Goal: Find specific page/section: Find specific page/section

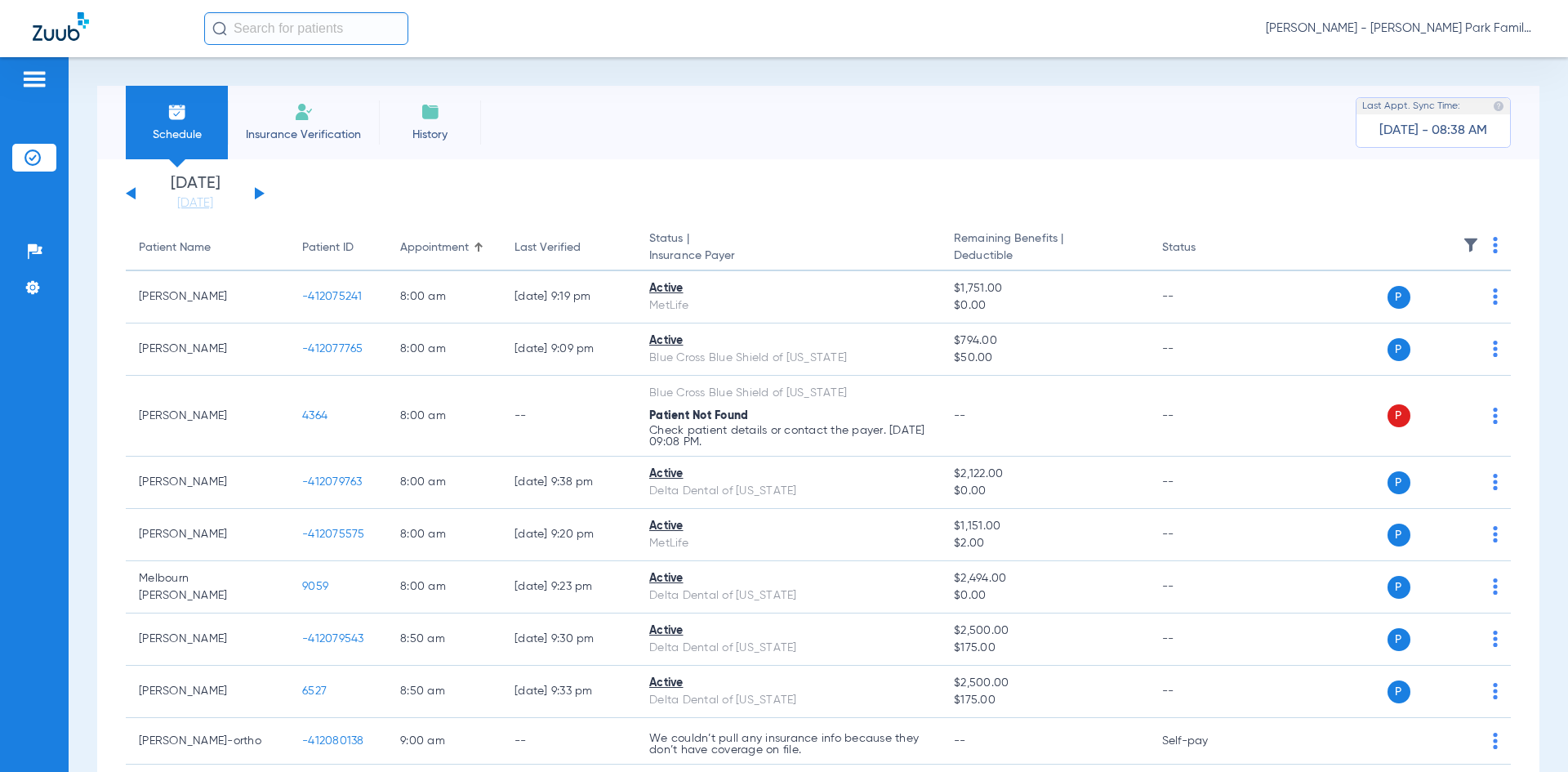
click at [259, 195] on button at bounding box center [259, 193] width 10 height 13
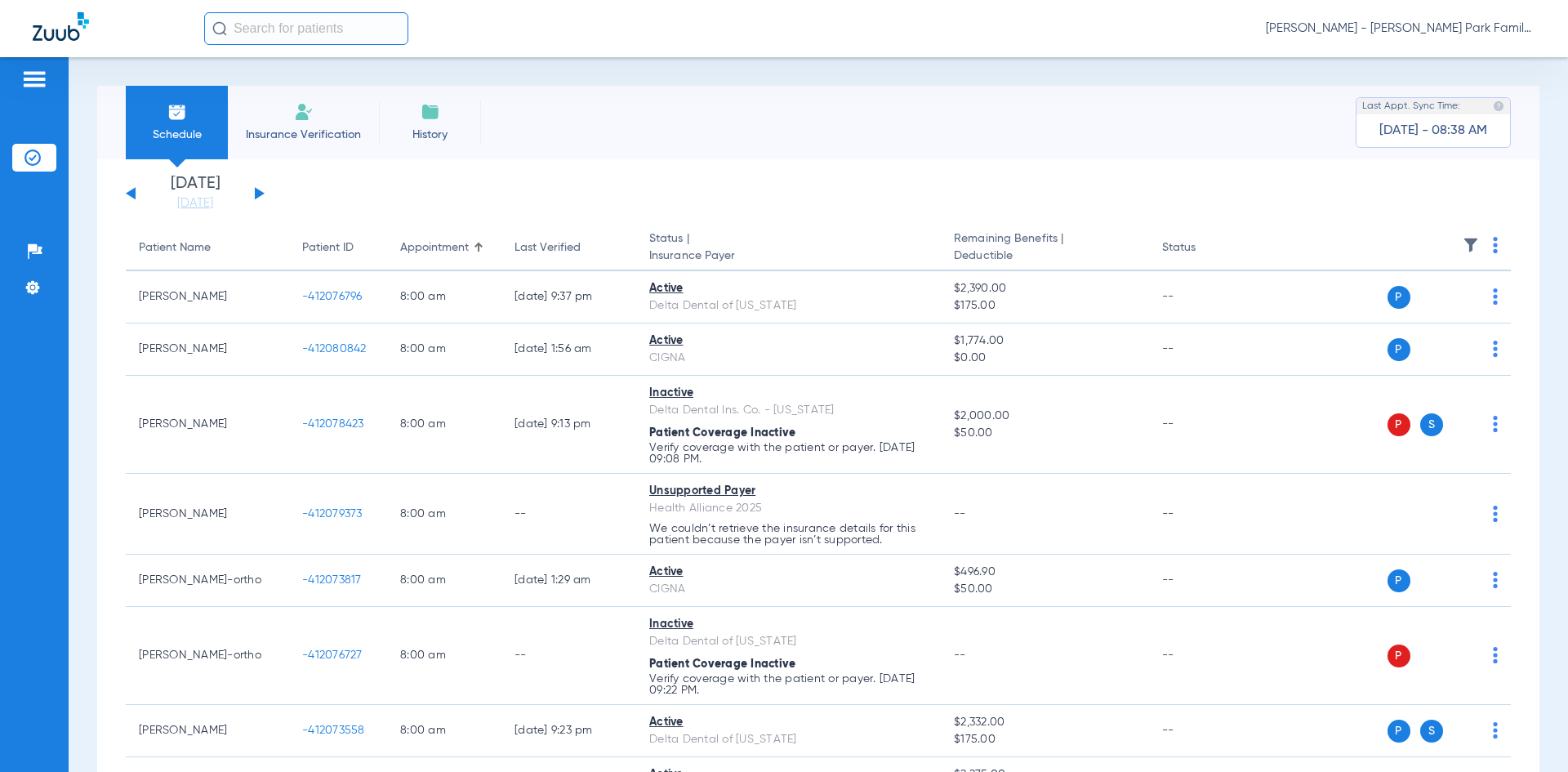
click at [1463, 248] on img at bounding box center [1471, 245] width 16 height 16
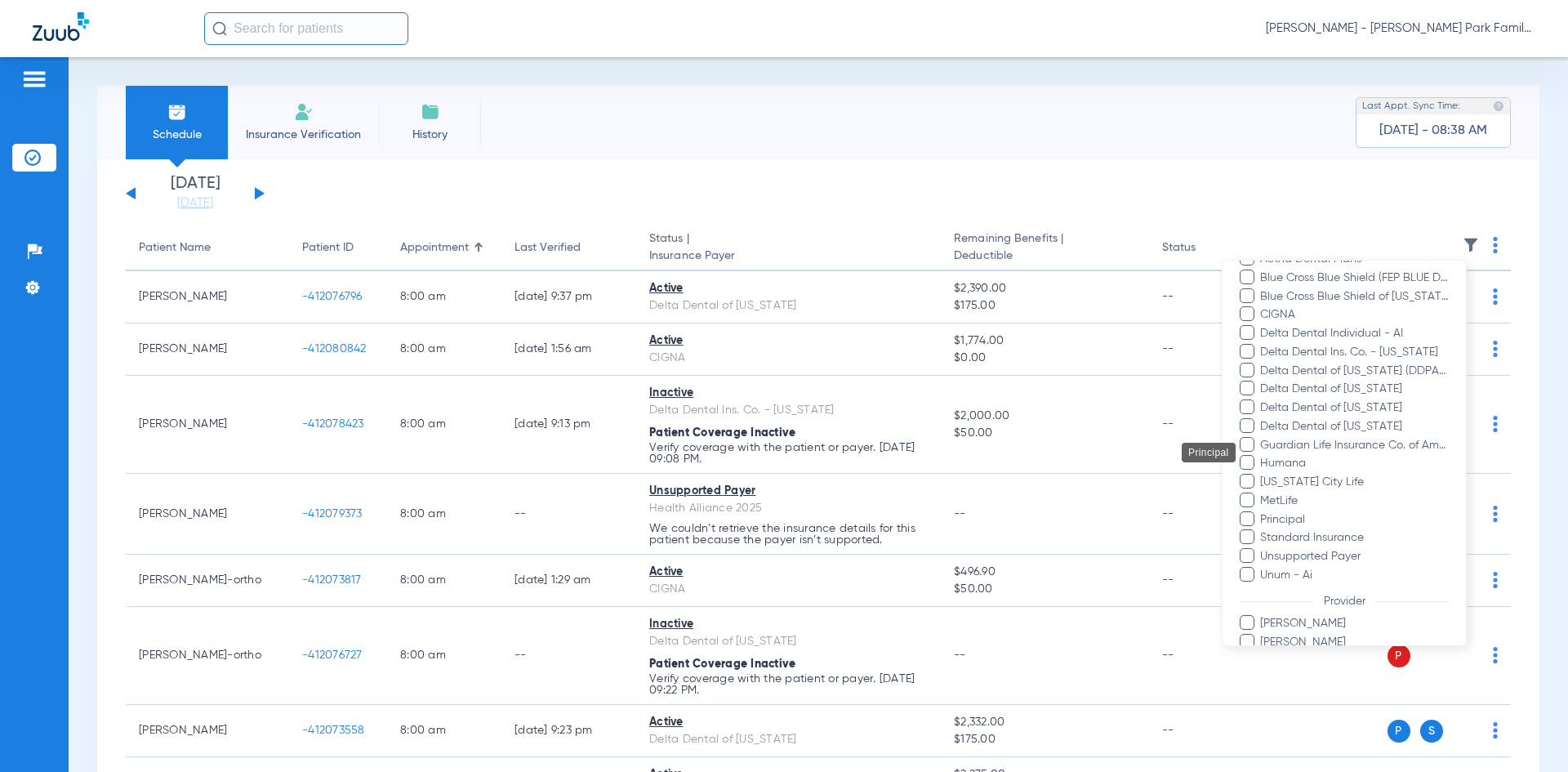
scroll to position [327, 0]
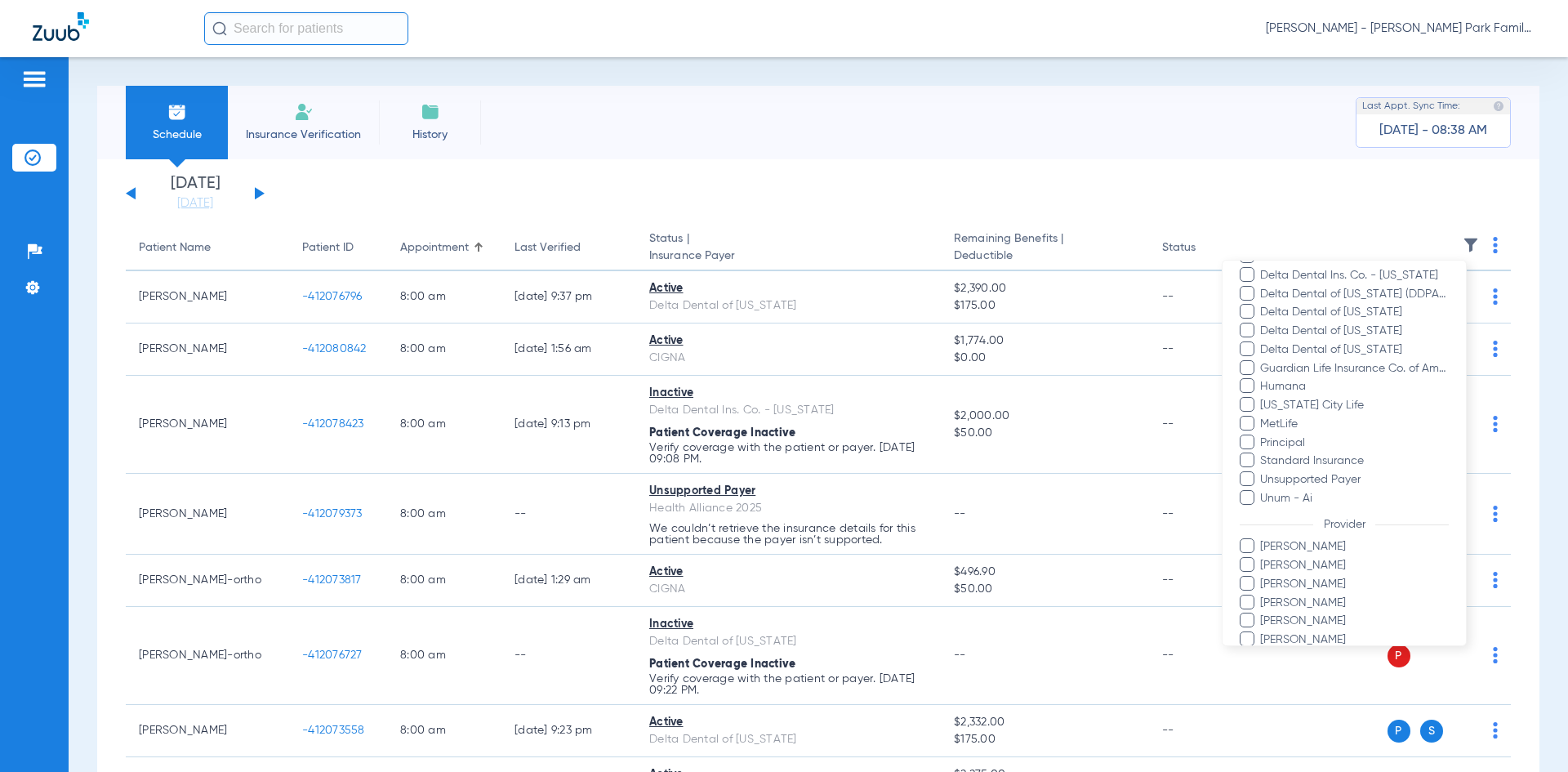
click at [1246, 552] on span at bounding box center [1246, 545] width 14 height 14
click at [1263, 558] on input "[PERSON_NAME]" at bounding box center [1263, 558] width 0 height 0
click at [1247, 622] on span at bounding box center [1246, 620] width 14 height 14
click at [1263, 632] on input "[PERSON_NAME]" at bounding box center [1263, 632] width 0 height 0
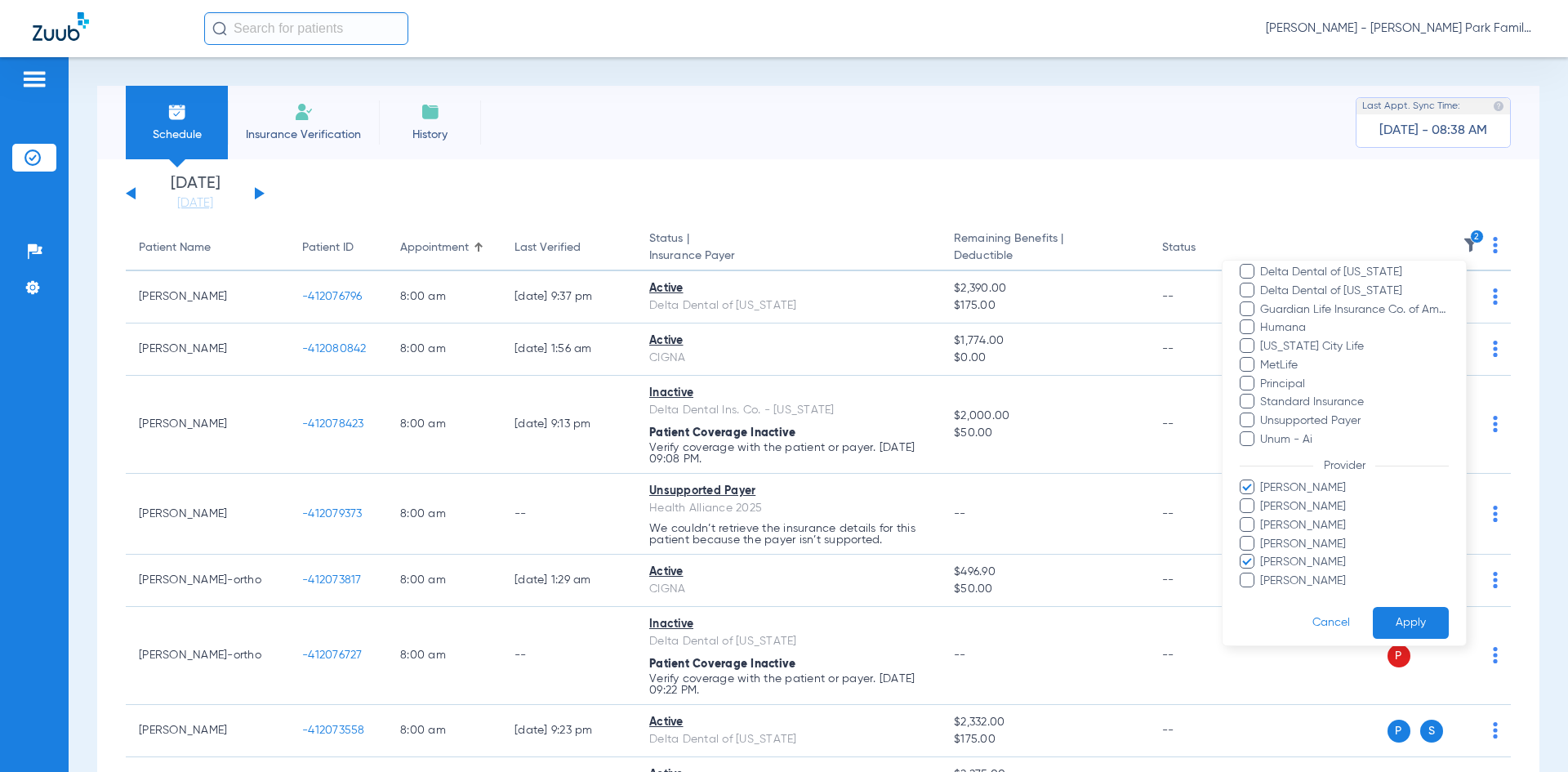
scroll to position [396, 0]
click at [1393, 612] on button "Apply" at bounding box center [1410, 612] width 76 height 32
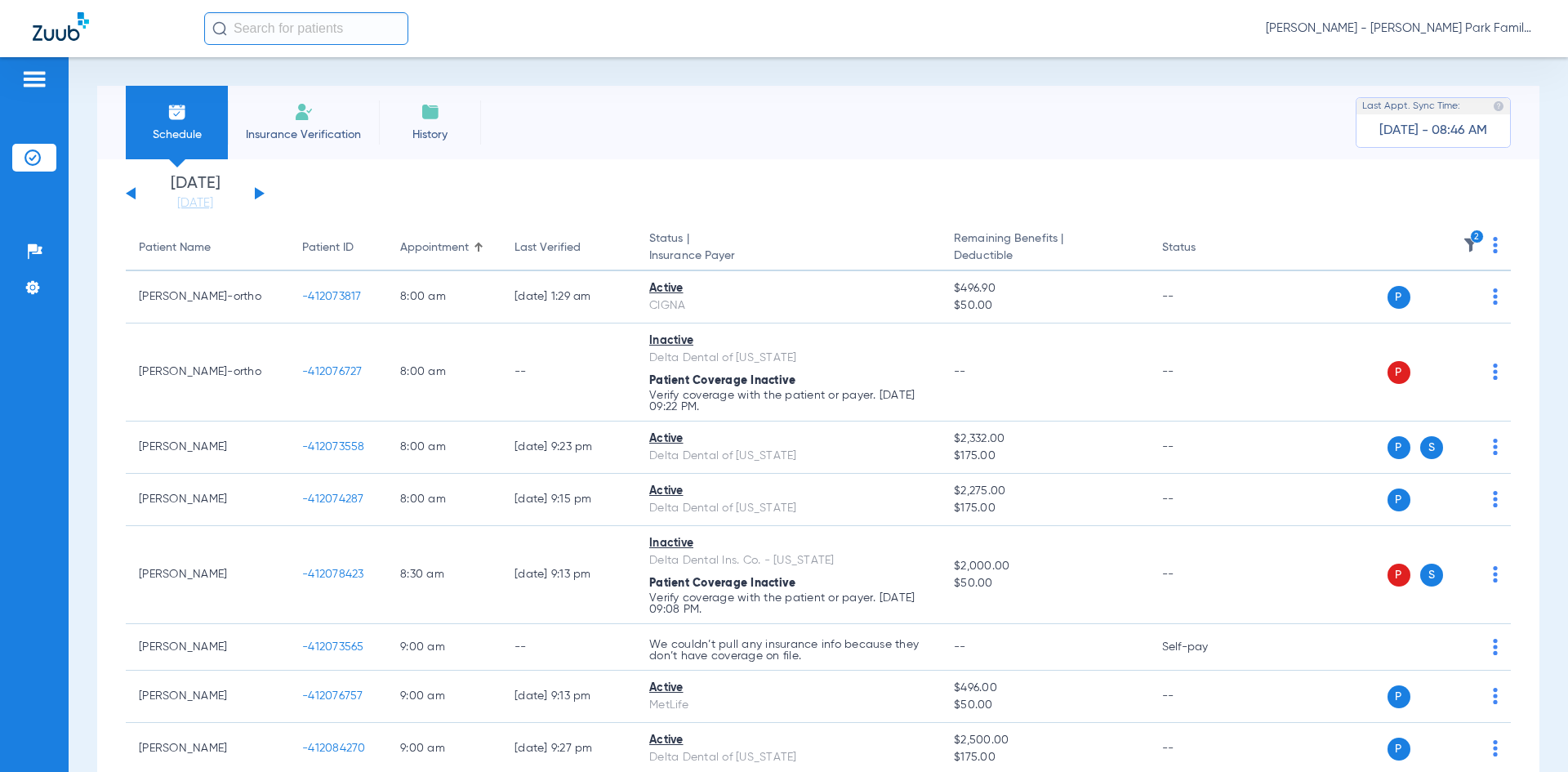
click at [1463, 248] on img at bounding box center [1471, 245] width 16 height 16
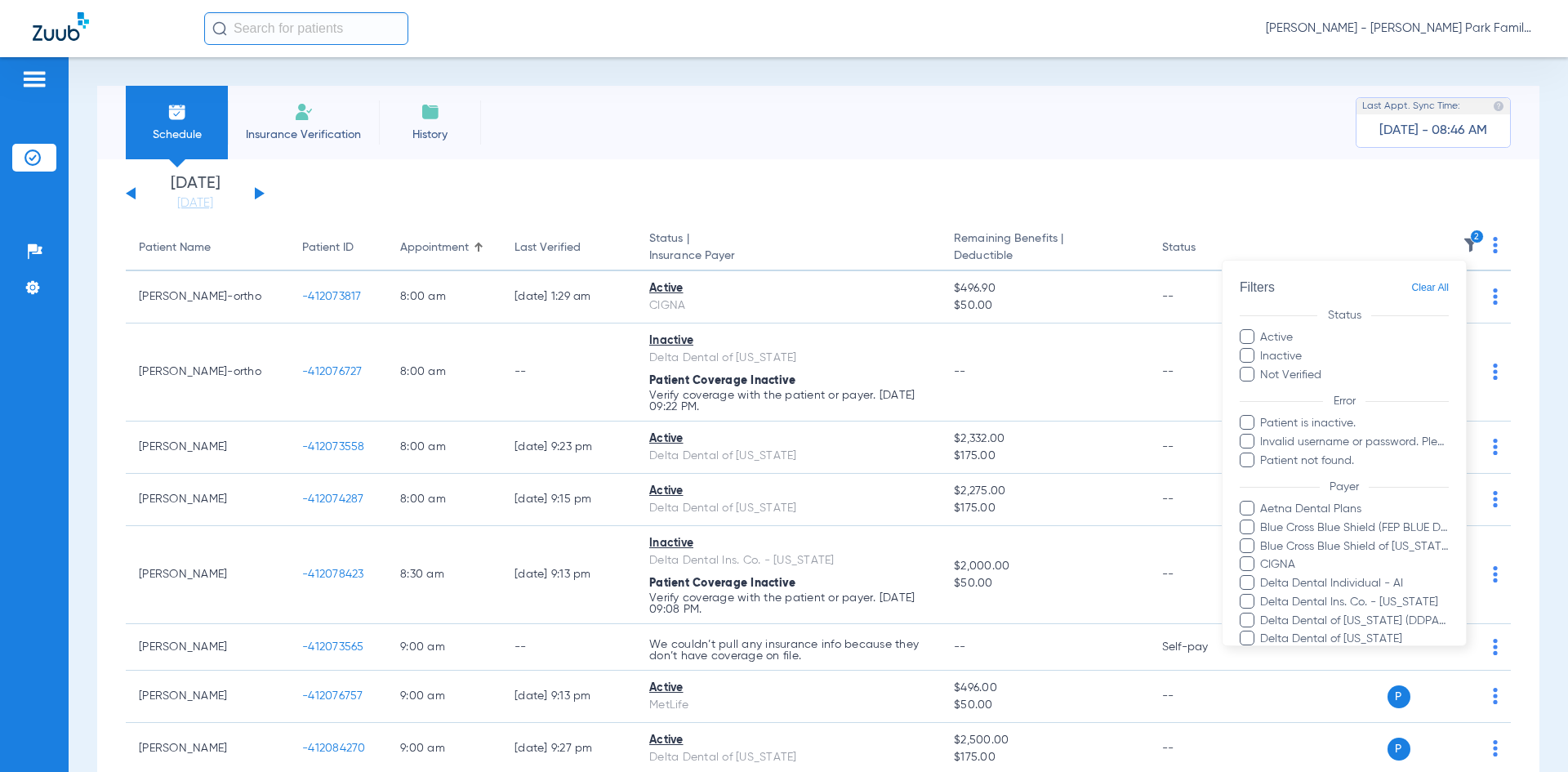
click at [1294, 212] on div at bounding box center [784, 386] width 1568 height 772
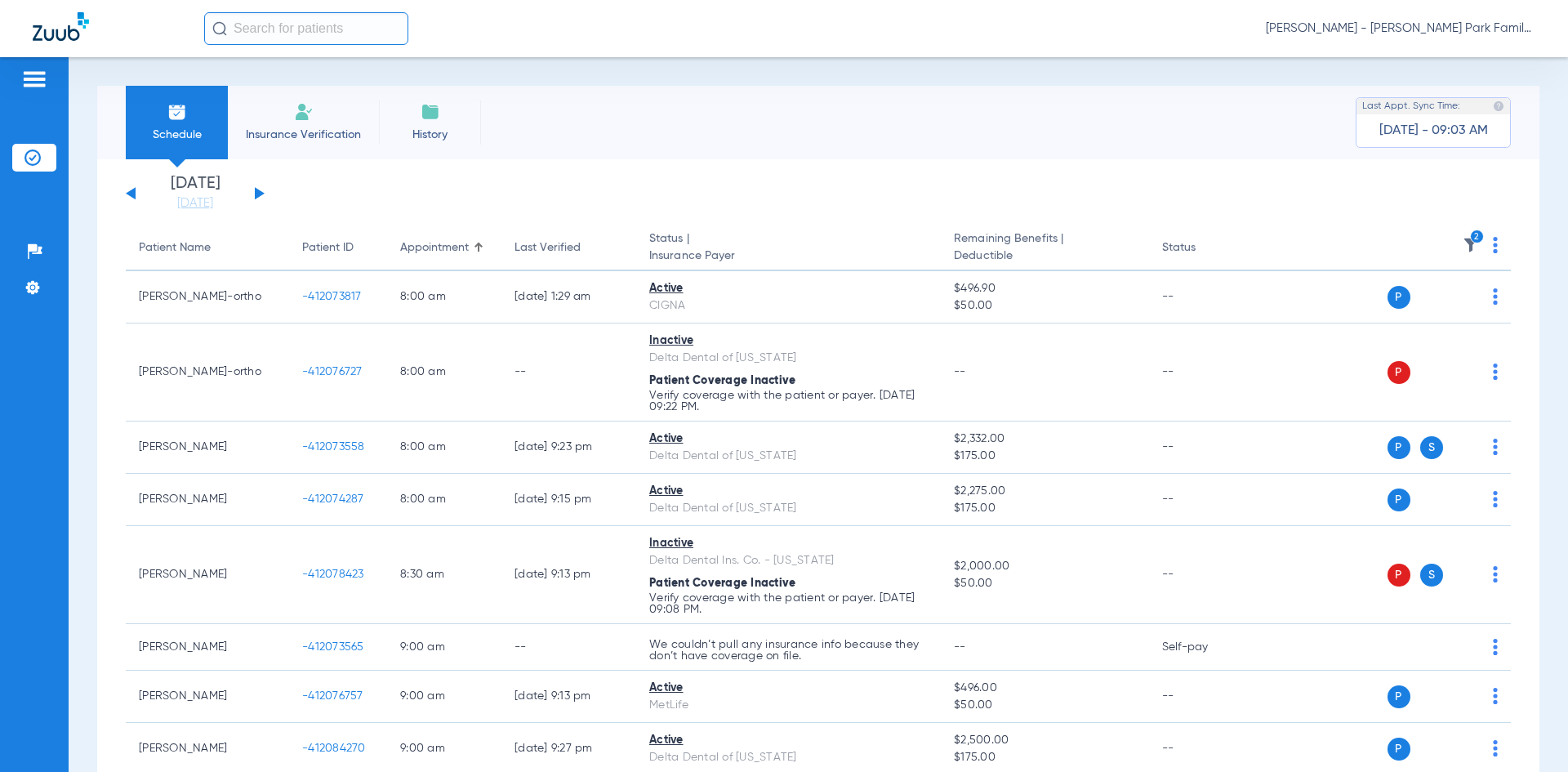
click at [1463, 246] on img at bounding box center [1471, 245] width 16 height 16
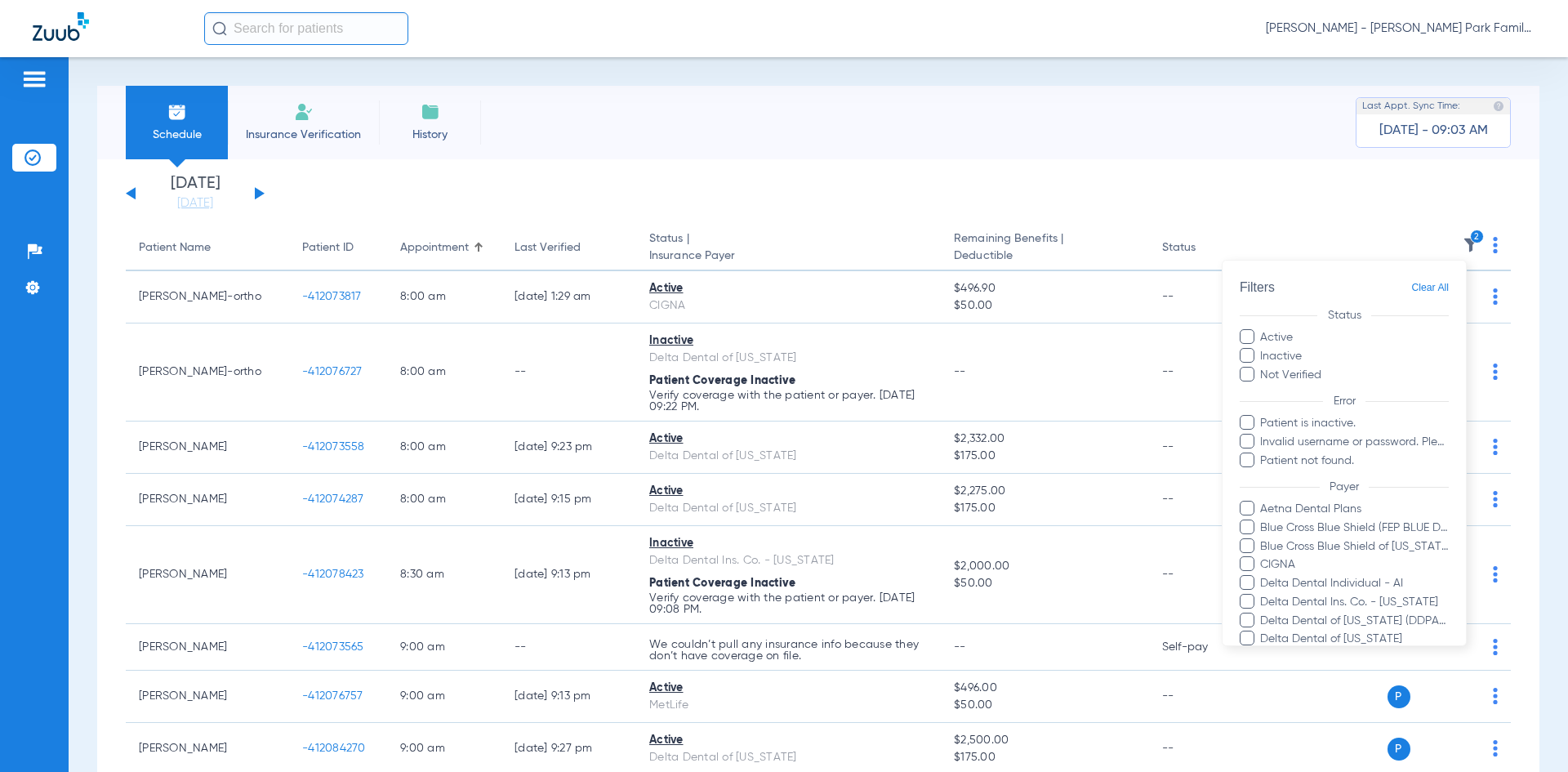
click at [1422, 284] on span "Clear All" at bounding box center [1429, 288] width 37 height 21
click at [1342, 204] on div at bounding box center [784, 386] width 1568 height 772
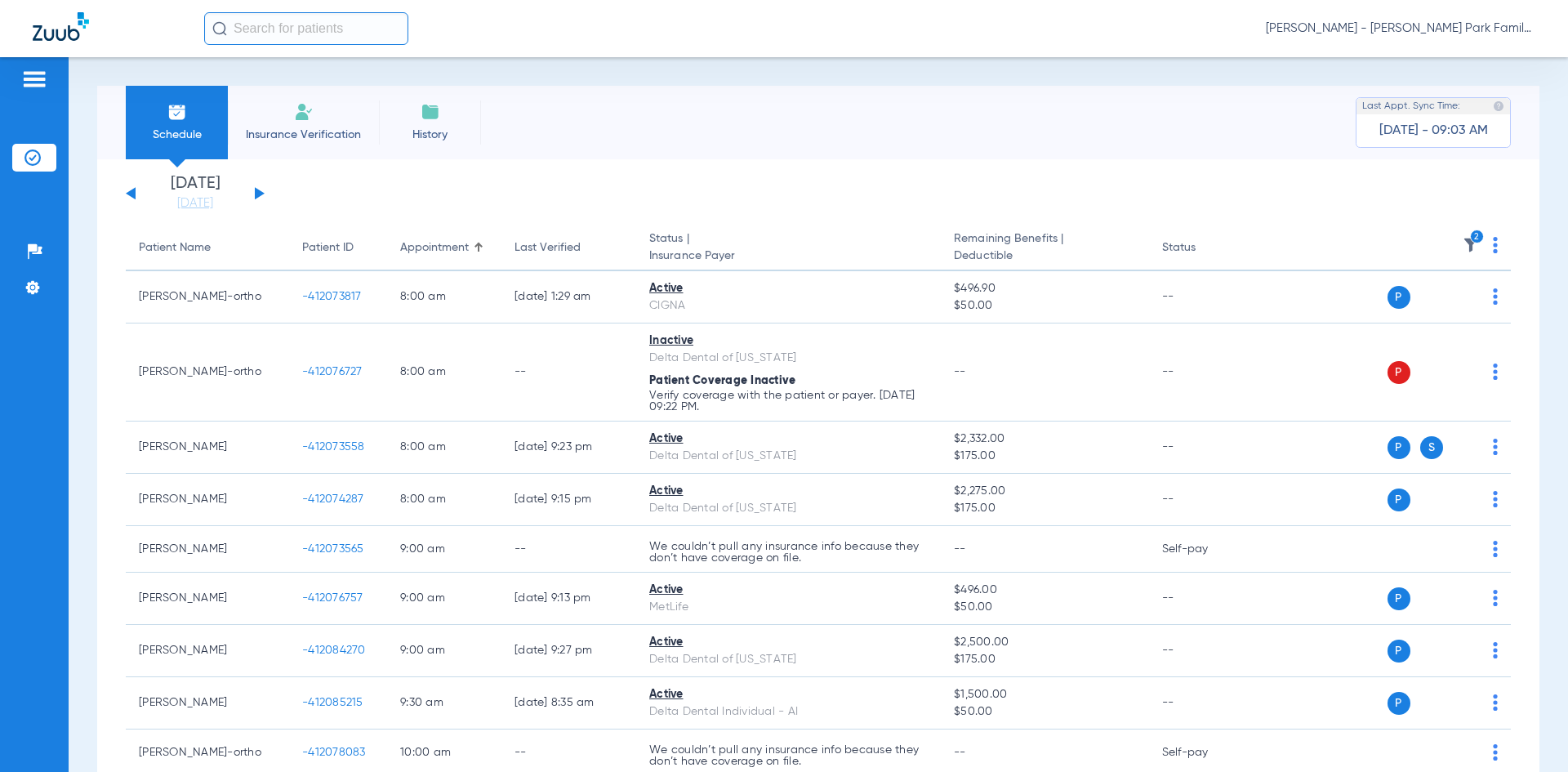
click at [1463, 246] on img at bounding box center [1471, 245] width 16 height 16
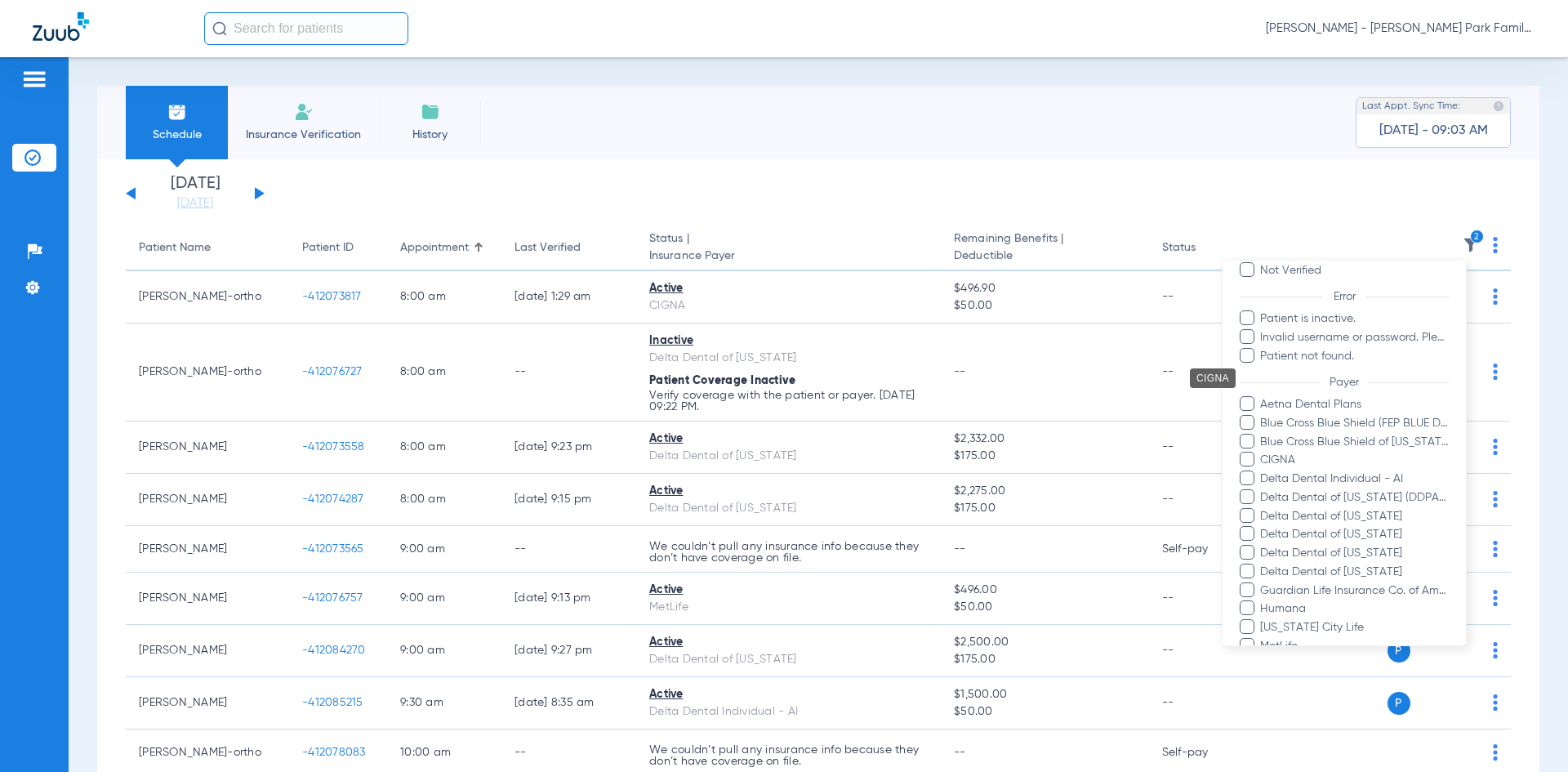
scroll to position [396, 0]
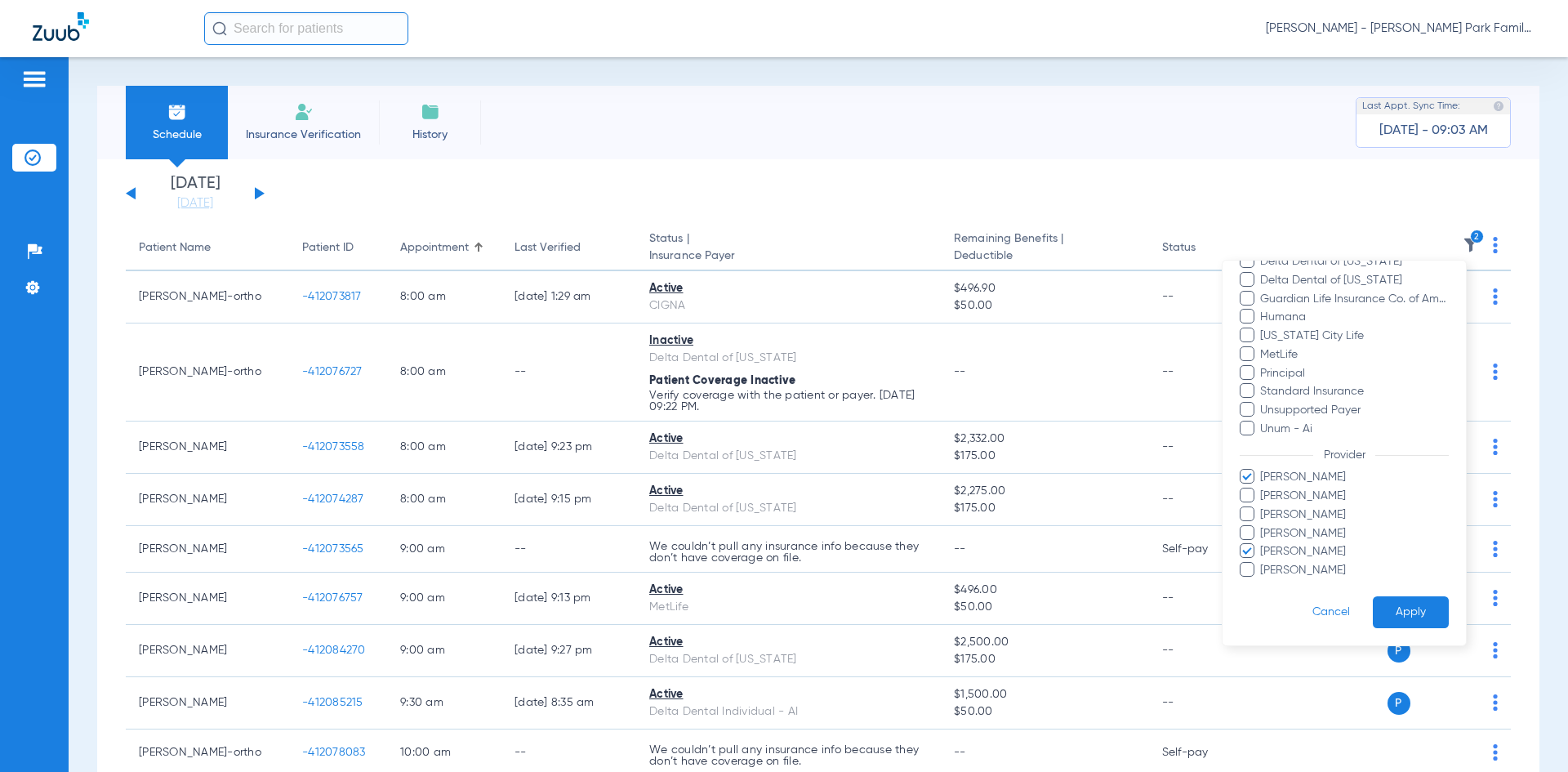
click at [1252, 478] on span at bounding box center [1246, 476] width 14 height 14
click at [1263, 488] on input "[PERSON_NAME]" at bounding box center [1263, 488] width 0 height 0
click at [1247, 552] on span at bounding box center [1246, 551] width 14 height 14
click at [1263, 563] on input "[PERSON_NAME]" at bounding box center [1263, 563] width 0 height 0
click at [1245, 568] on span at bounding box center [1246, 569] width 14 height 14
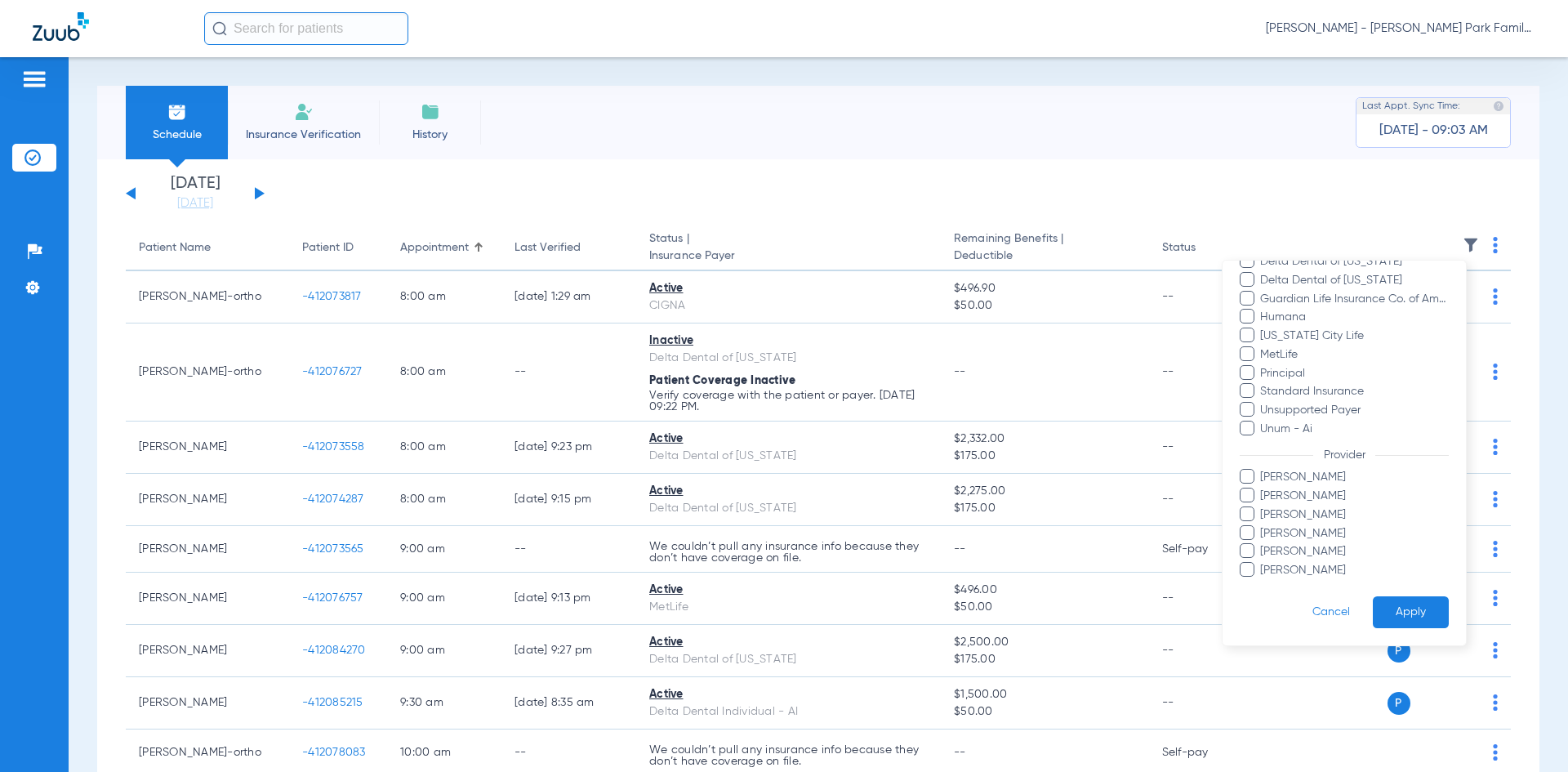
click at [1263, 582] on input "[PERSON_NAME]" at bounding box center [1263, 582] width 0 height 0
click at [1247, 548] on span at bounding box center [1246, 551] width 14 height 14
click at [1263, 563] on input "[PERSON_NAME]" at bounding box center [1263, 563] width 0 height 0
click at [1247, 551] on span at bounding box center [1246, 551] width 14 height 14
click at [1263, 563] on input "[PERSON_NAME]" at bounding box center [1263, 563] width 0 height 0
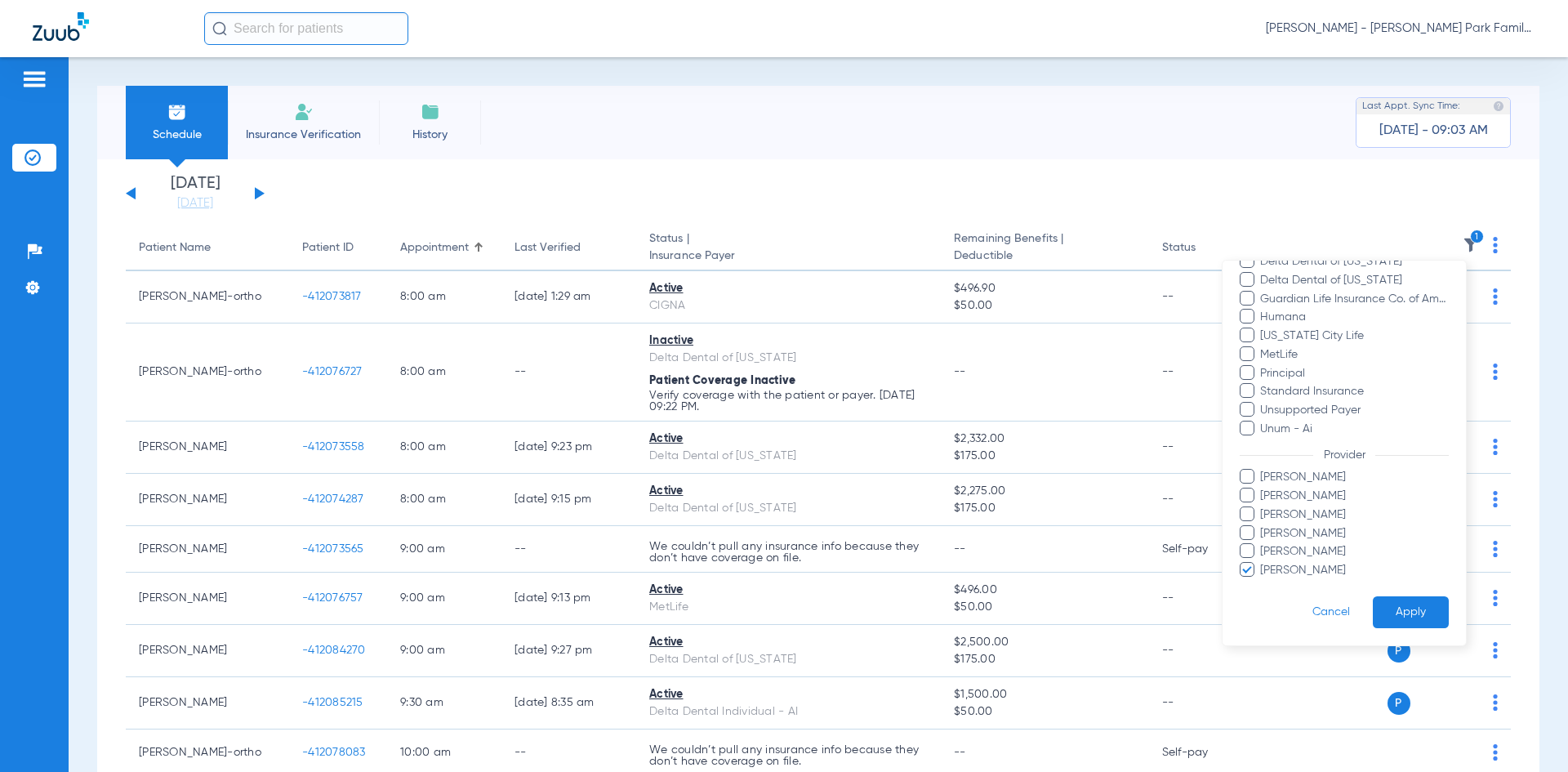
click at [1248, 535] on span at bounding box center [1246, 533] width 14 height 14
click at [1263, 545] on input "[PERSON_NAME]" at bounding box center [1263, 545] width 0 height 0
click at [1246, 510] on span at bounding box center [1246, 514] width 14 height 14
click at [1263, 526] on input "[PERSON_NAME]" at bounding box center [1263, 526] width 0 height 0
click at [1247, 500] on span at bounding box center [1246, 495] width 14 height 14
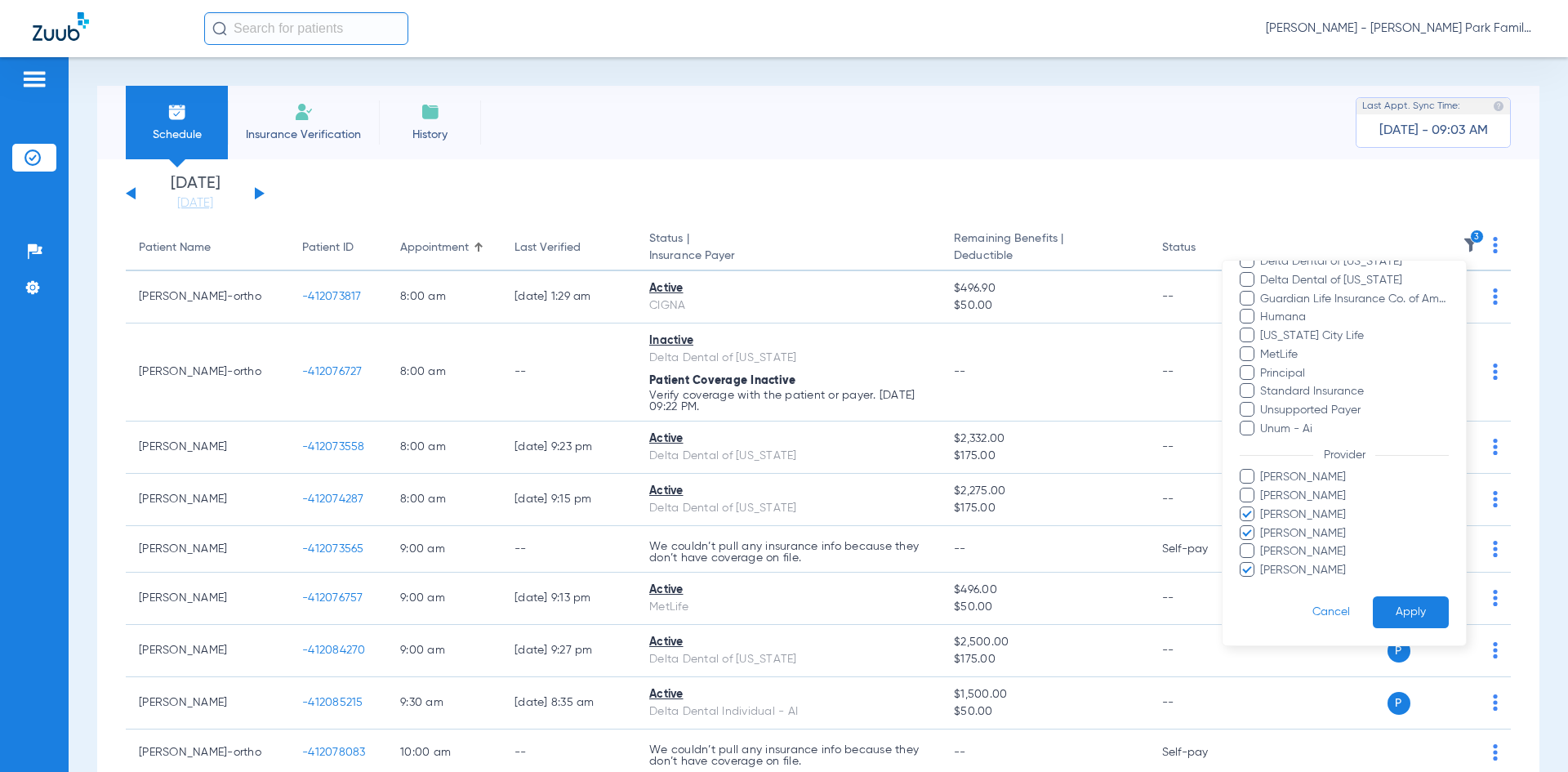
click at [1263, 507] on input "[PERSON_NAME]" at bounding box center [1263, 507] width 0 height 0
click at [1380, 605] on button "Apply" at bounding box center [1410, 612] width 76 height 32
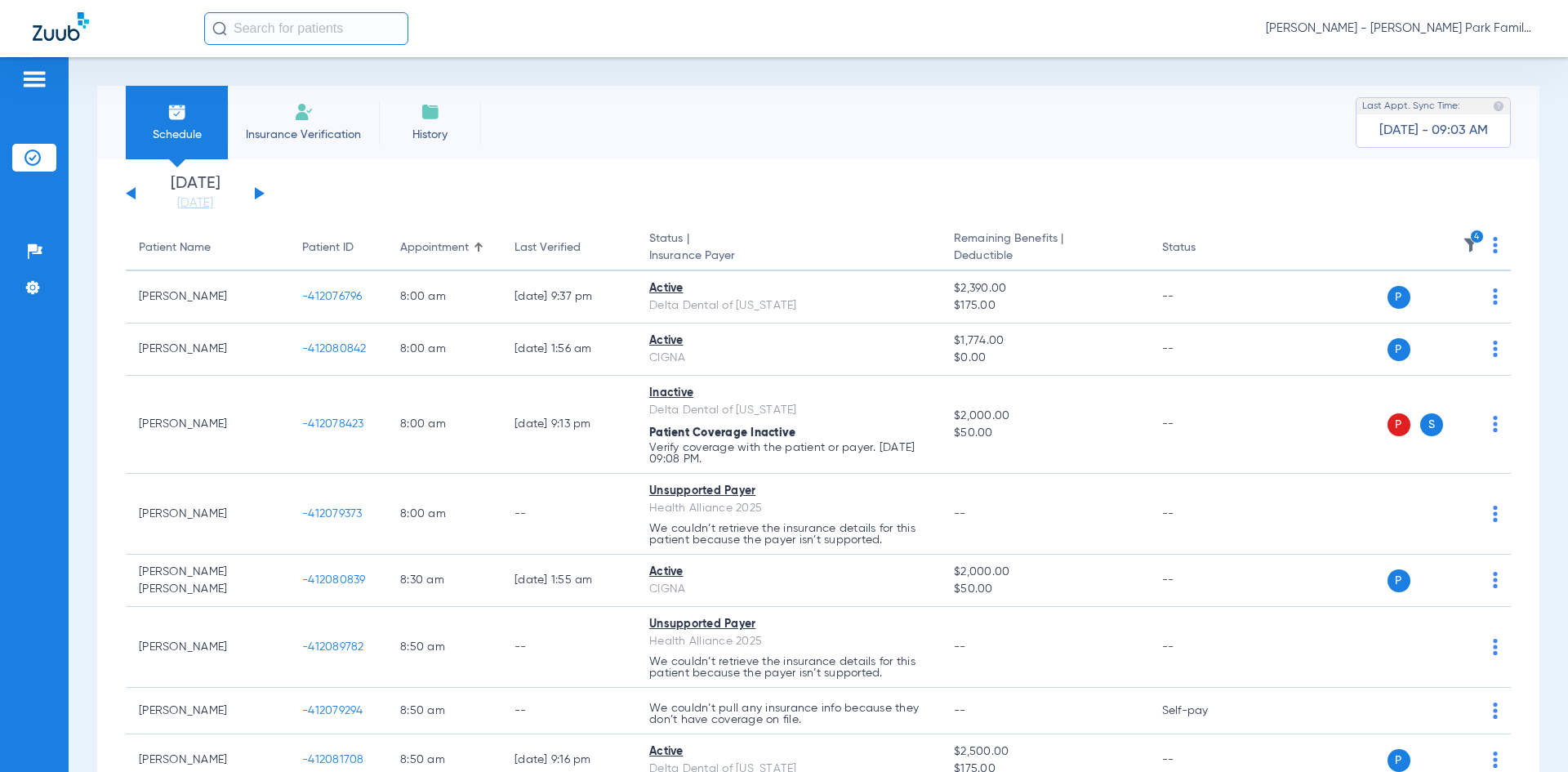
click at [255, 195] on button at bounding box center [259, 193] width 10 height 13
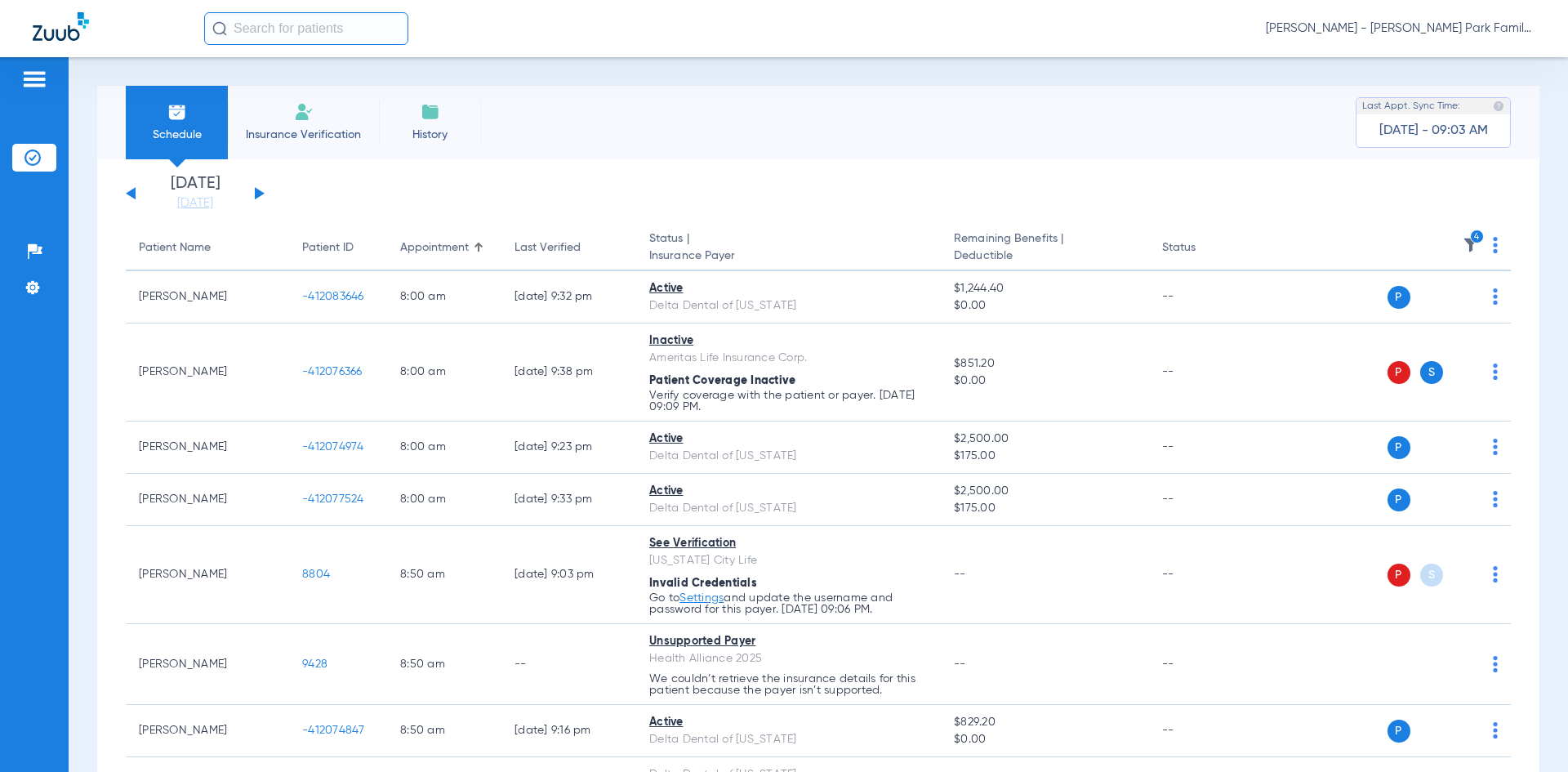
click at [197, 150] on li "Schedule" at bounding box center [177, 122] width 102 height 73
click at [135, 197] on button at bounding box center [130, 193] width 10 height 13
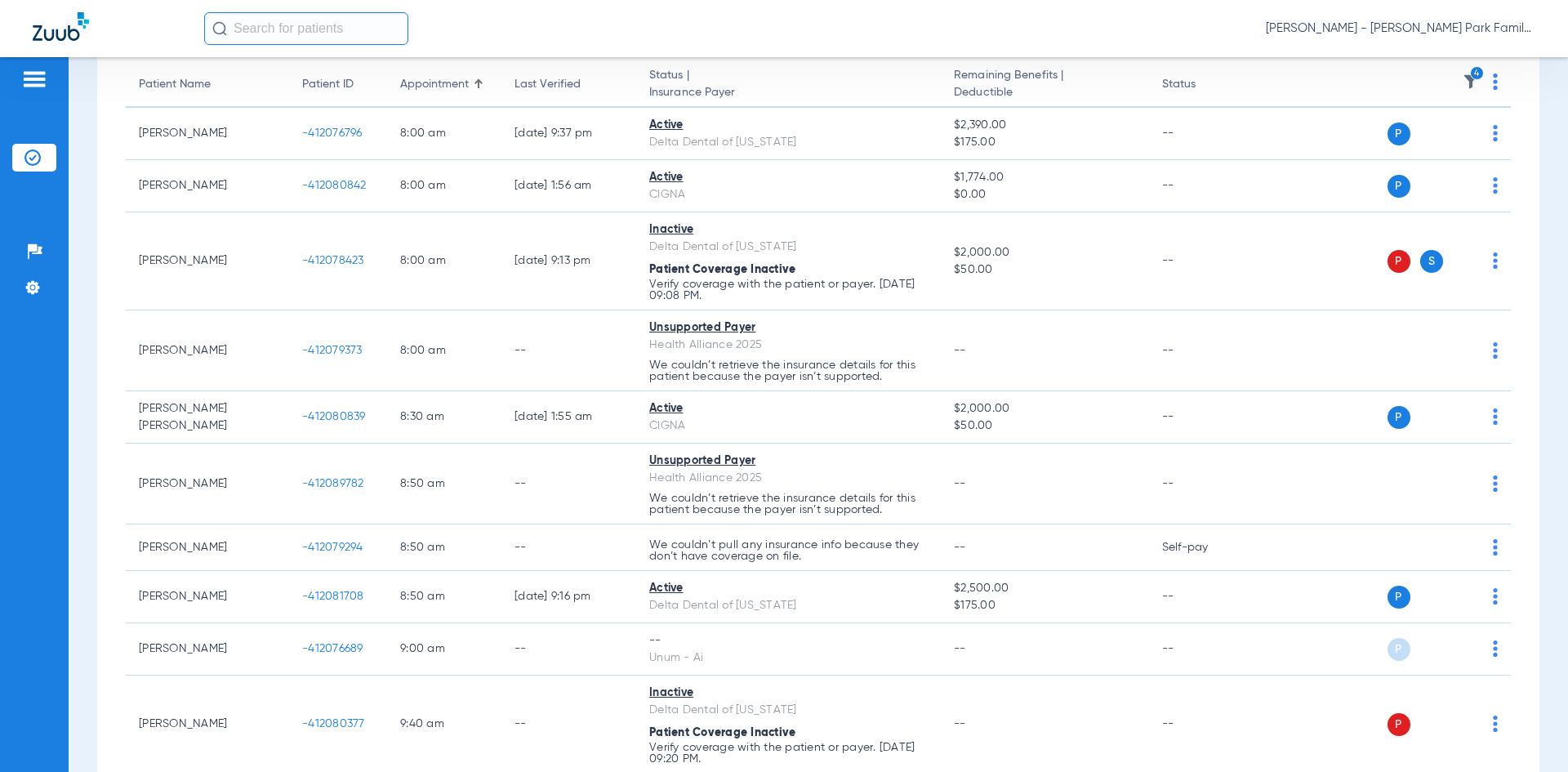
scroll to position [245, 0]
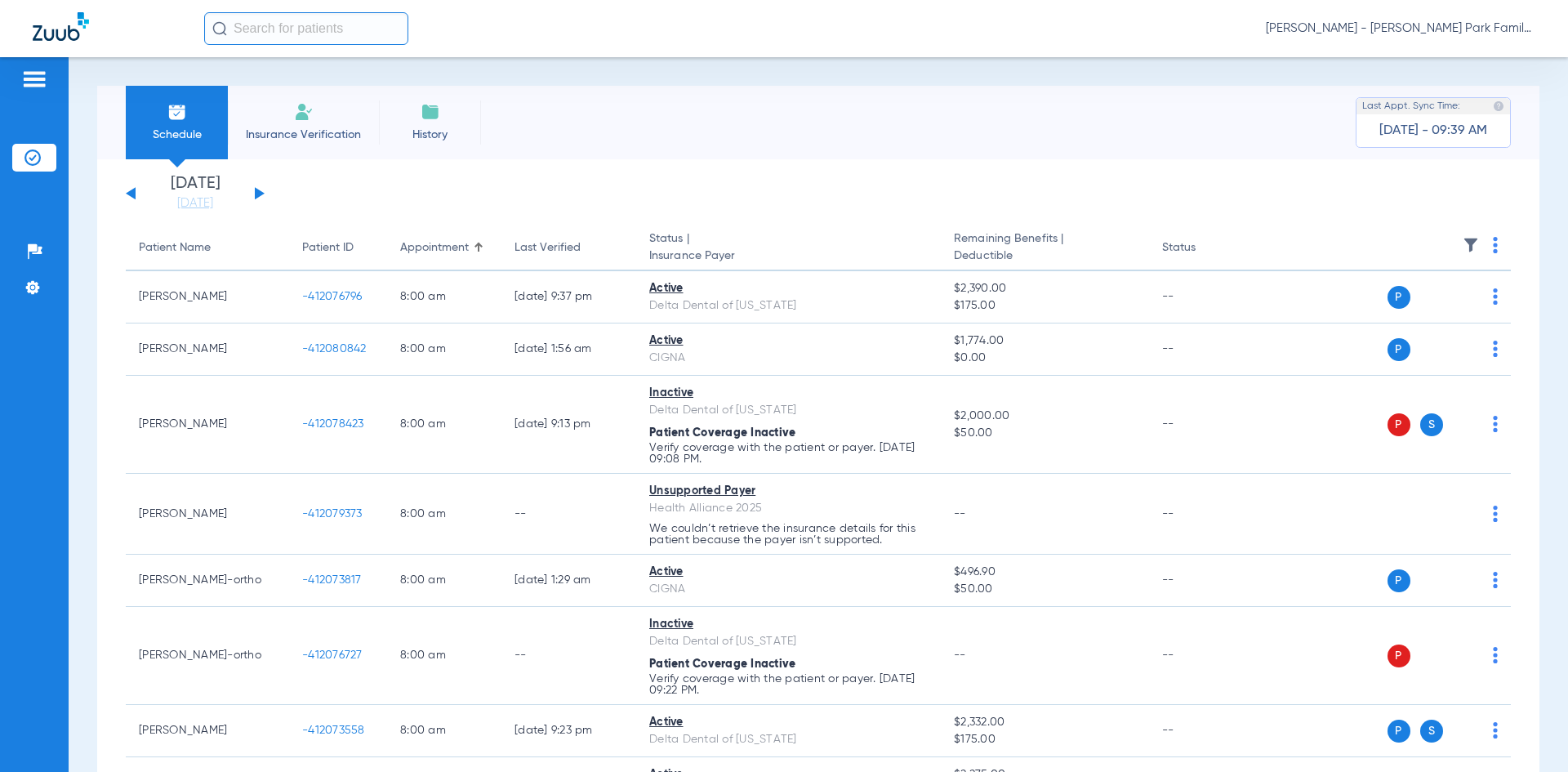
click at [1463, 246] on img at bounding box center [1471, 245] width 16 height 16
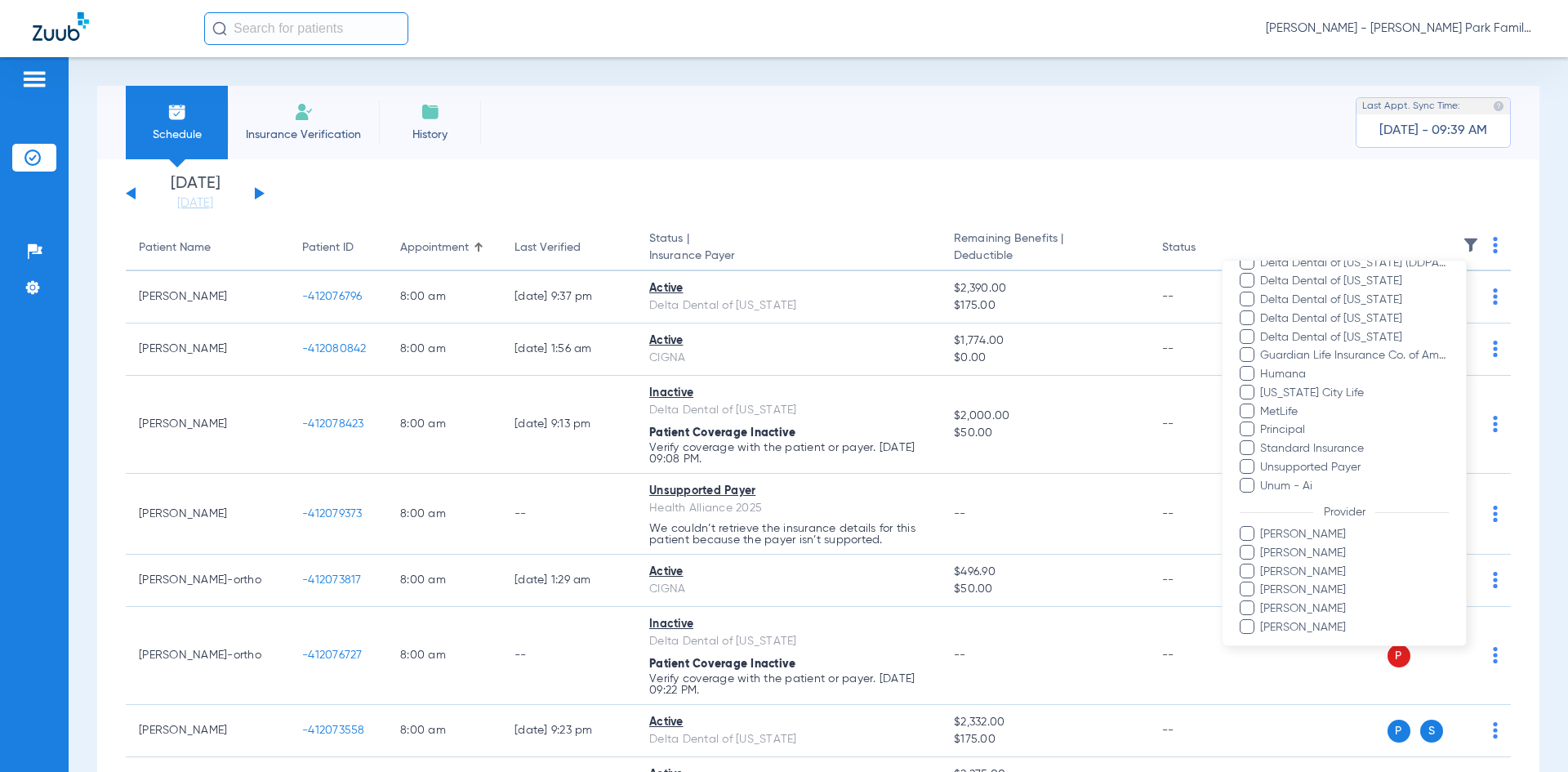
scroll to position [414, 0]
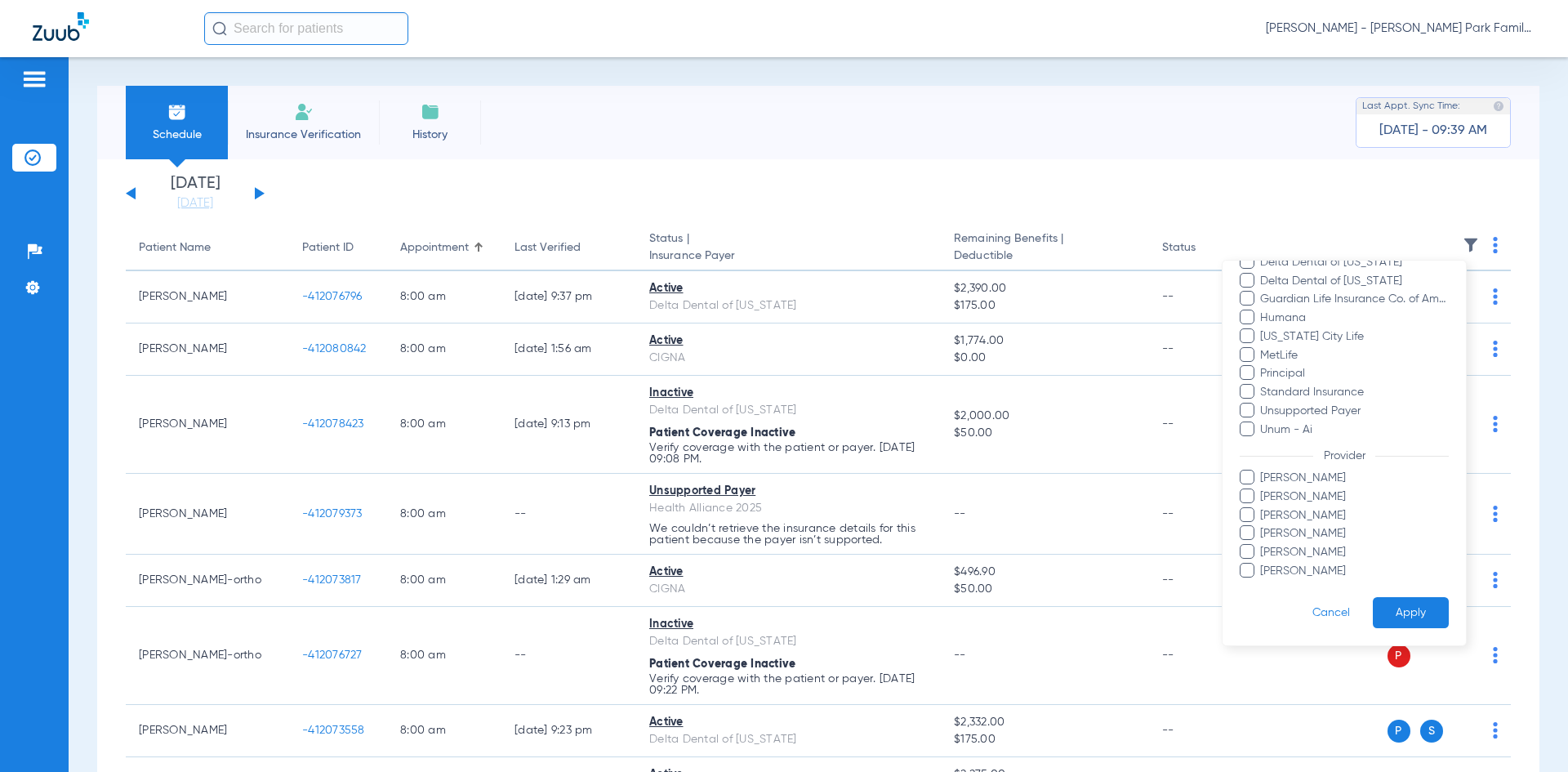
click at [1250, 565] on span at bounding box center [1246, 570] width 14 height 14
click at [1263, 583] on input "[PERSON_NAME]" at bounding box center [1263, 583] width 0 height 0
click at [1374, 604] on button "Apply" at bounding box center [1410, 613] width 76 height 32
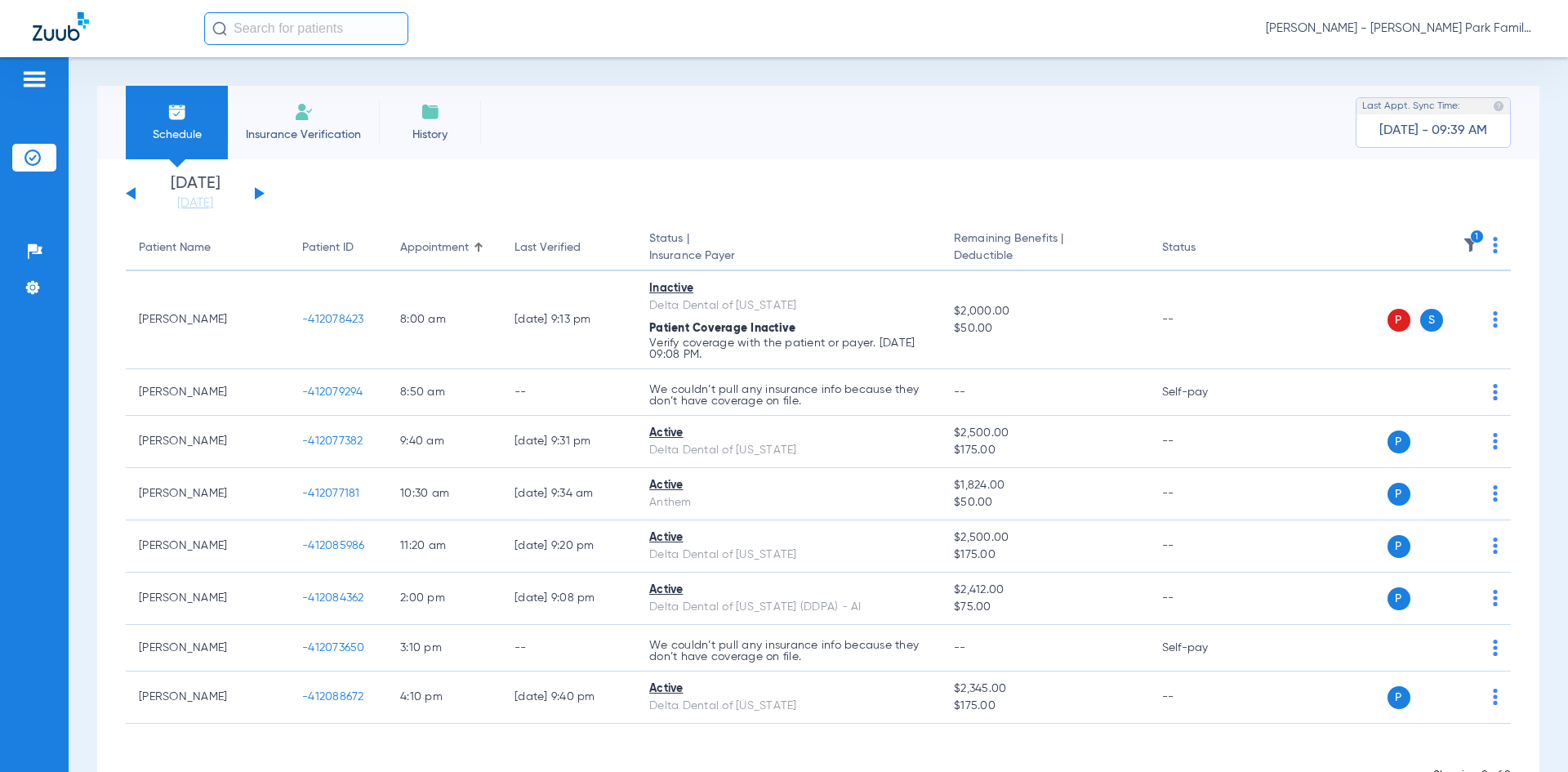
click at [1470, 238] on icon "1" at bounding box center [1477, 236] width 14 height 14
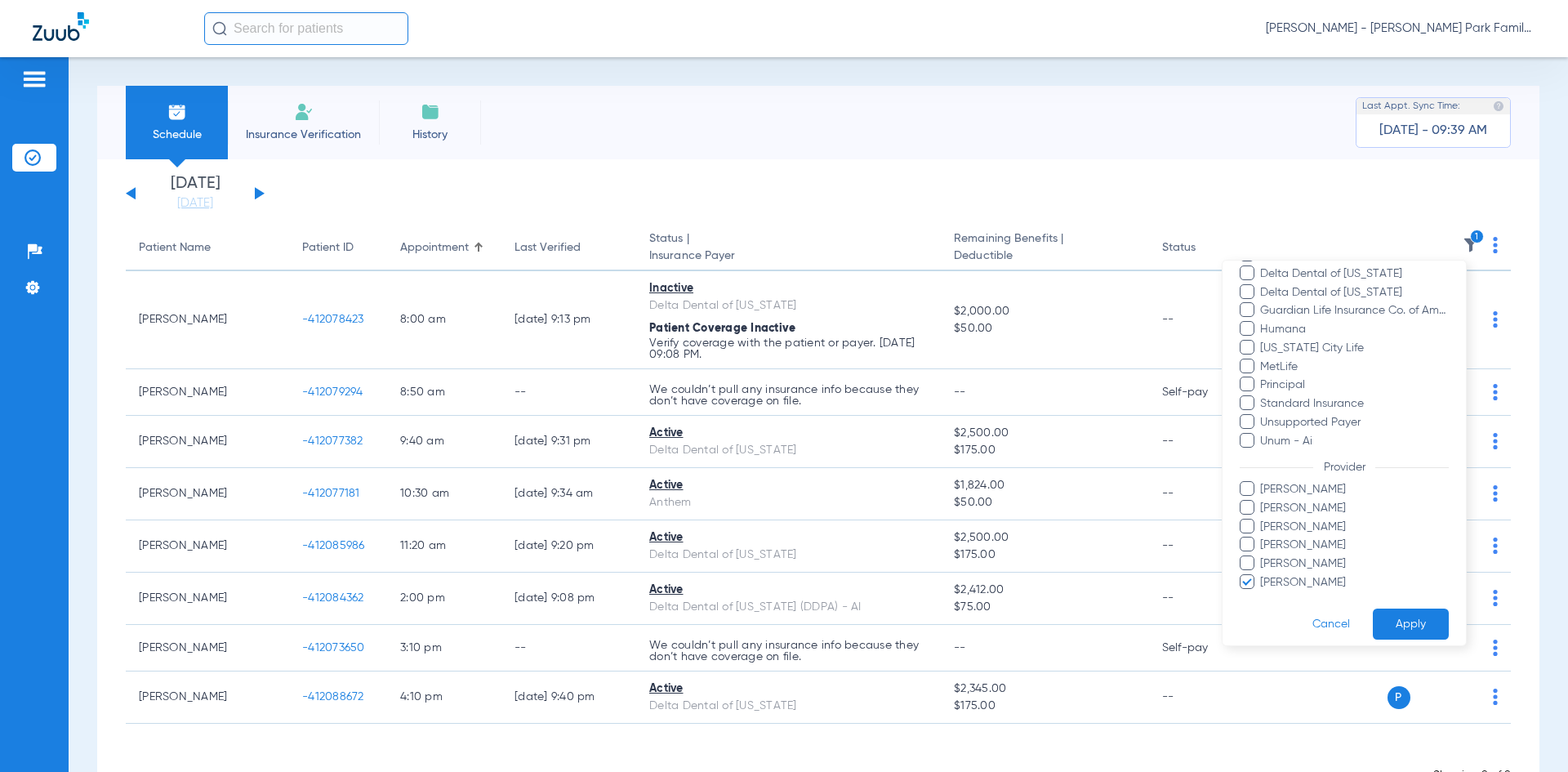
scroll to position [414, 0]
click at [1248, 533] on span at bounding box center [1246, 533] width 14 height 14
click at [1263, 545] on input "[PERSON_NAME]" at bounding box center [1263, 545] width 0 height 0
click at [1373, 608] on button "Apply" at bounding box center [1410, 613] width 76 height 32
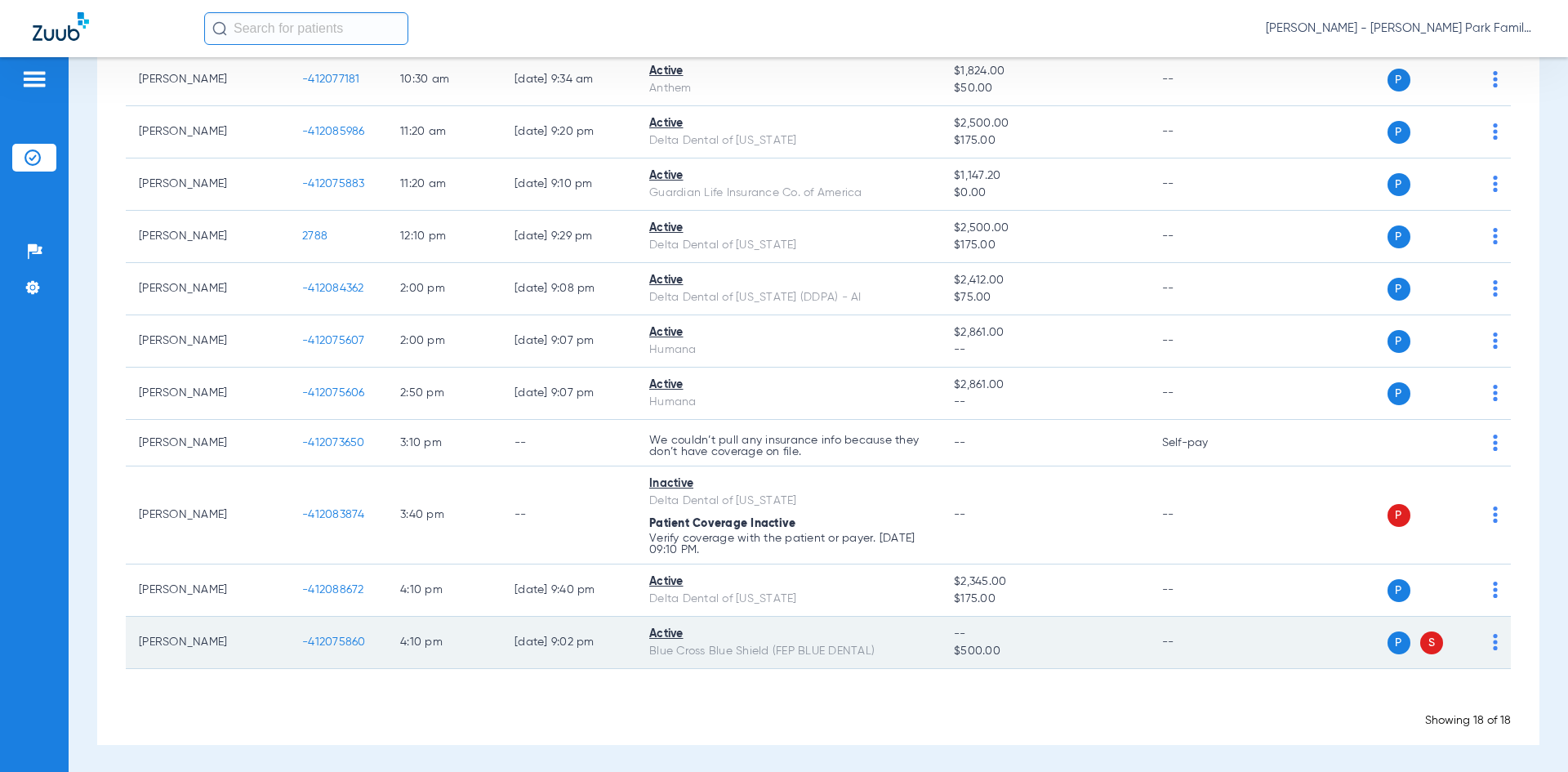
scroll to position [625, 0]
